Goal: Contribute content

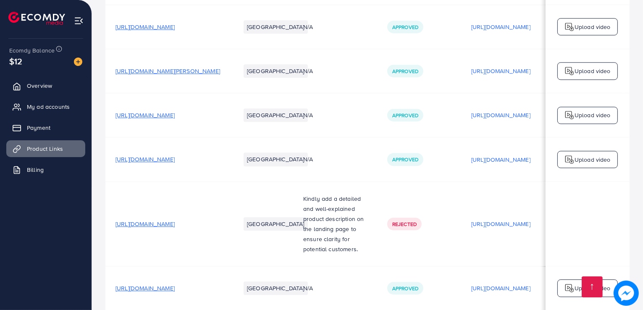
scroll to position [0, 185]
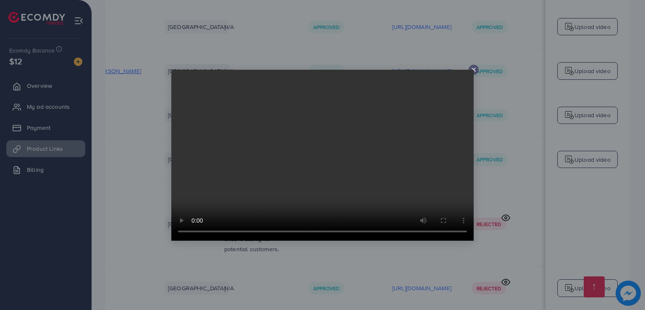
click at [320, 155] on video at bounding box center [322, 155] width 302 height 171
click at [387, 60] on div at bounding box center [322, 155] width 645 height 310
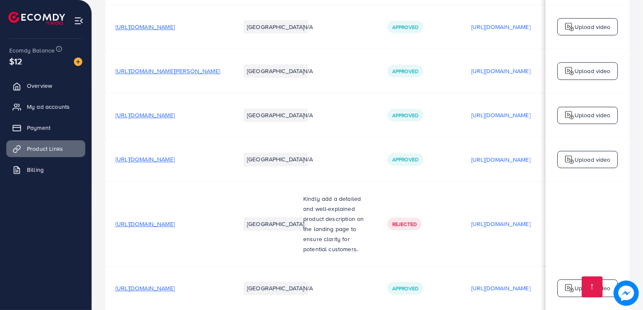
scroll to position [0, 0]
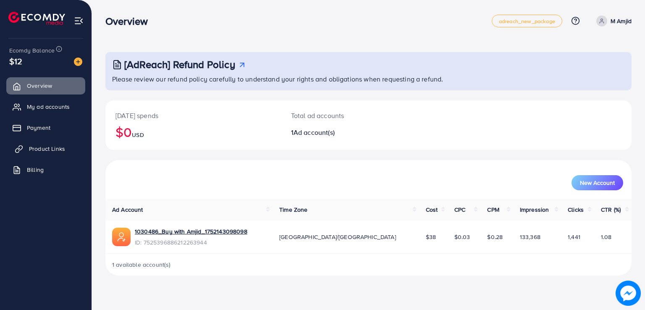
click at [58, 147] on span "Product Links" at bounding box center [47, 148] width 36 height 8
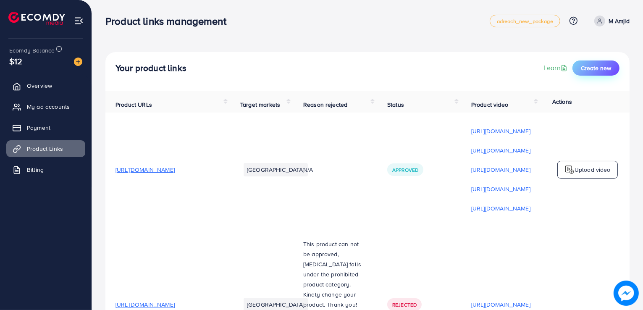
click at [583, 71] on span "Create new" at bounding box center [596, 68] width 30 height 8
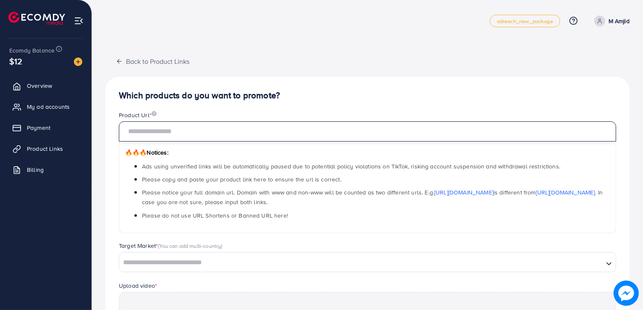
click at [148, 130] on input "text" at bounding box center [367, 131] width 497 height 20
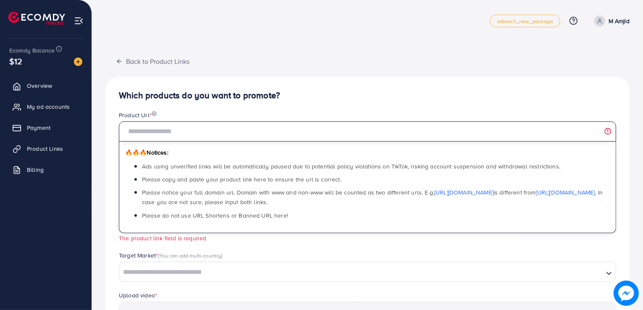
click at [194, 127] on input "text" at bounding box center [367, 131] width 497 height 20
paste input "**********"
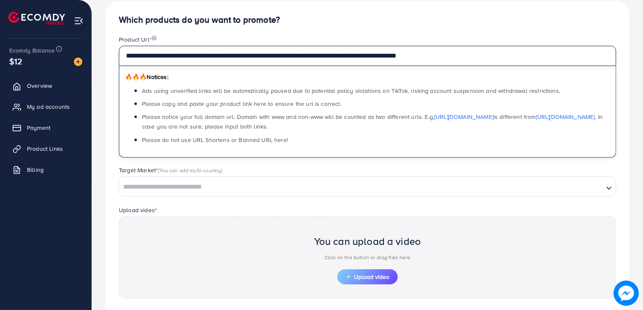
scroll to position [81, 0]
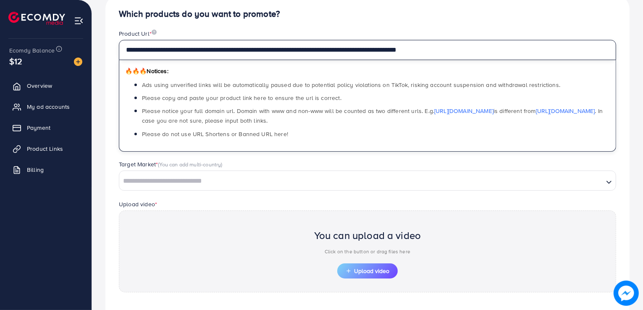
type input "**********"
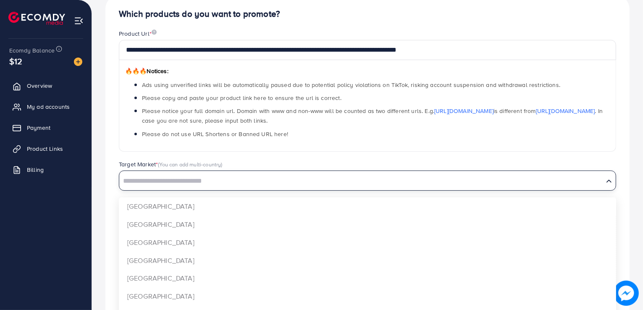
click at [136, 181] on input "Search for option" at bounding box center [361, 181] width 482 height 13
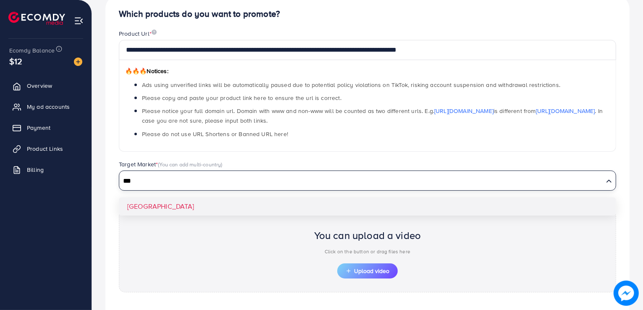
type input "***"
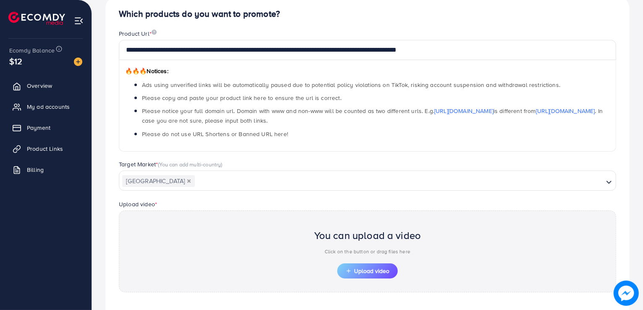
click at [134, 206] on div "**********" at bounding box center [367, 181] width 524 height 372
click at [353, 269] on span "Upload video" at bounding box center [367, 271] width 44 height 6
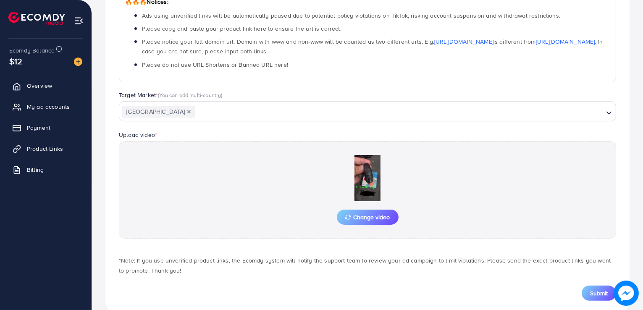
scroll to position [168, 0]
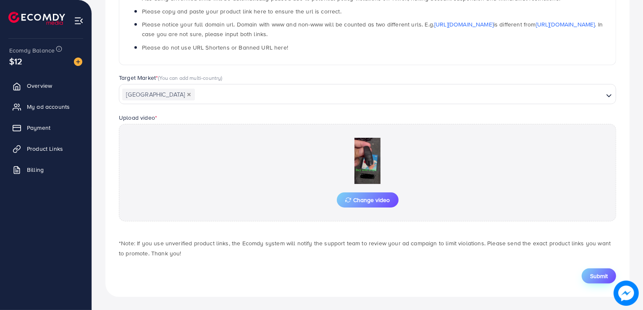
click at [593, 273] on span "Submit" at bounding box center [599, 276] width 18 height 8
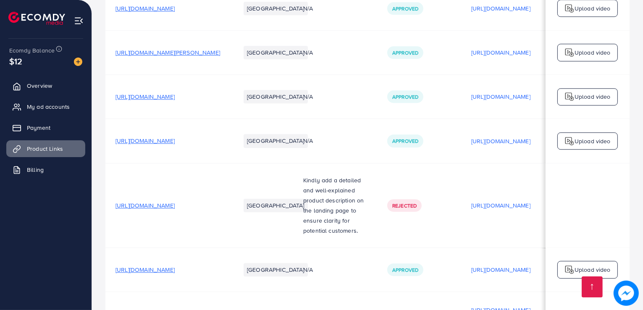
scroll to position [2370, 0]
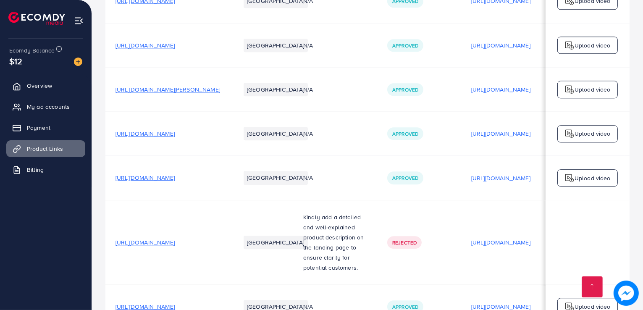
scroll to position [2304, 0]
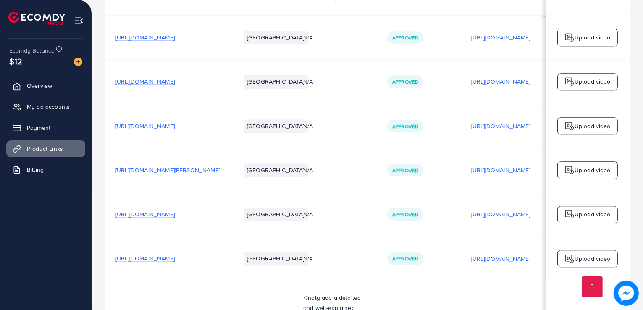
scroll to position [2226, 0]
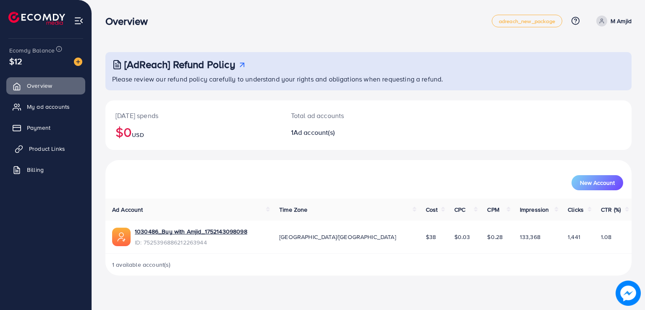
click at [36, 148] on span "Product Links" at bounding box center [47, 148] width 36 height 8
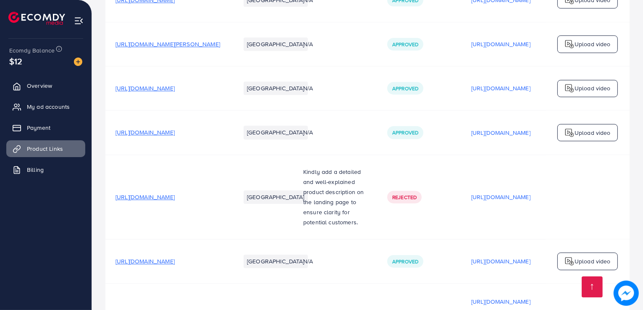
scroll to position [2370, 0]
